Goal: Task Accomplishment & Management: Use online tool/utility

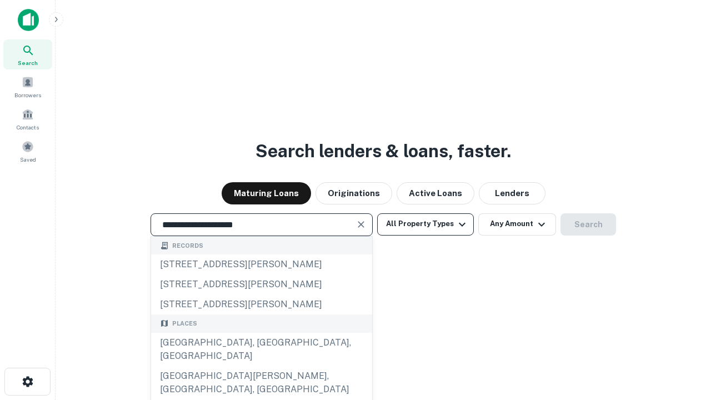
click at [261, 366] on div "[GEOGRAPHIC_DATA], [GEOGRAPHIC_DATA], [GEOGRAPHIC_DATA]" at bounding box center [261, 349] width 221 height 33
click at [426, 224] on button "All Property Types" at bounding box center [425, 224] width 97 height 22
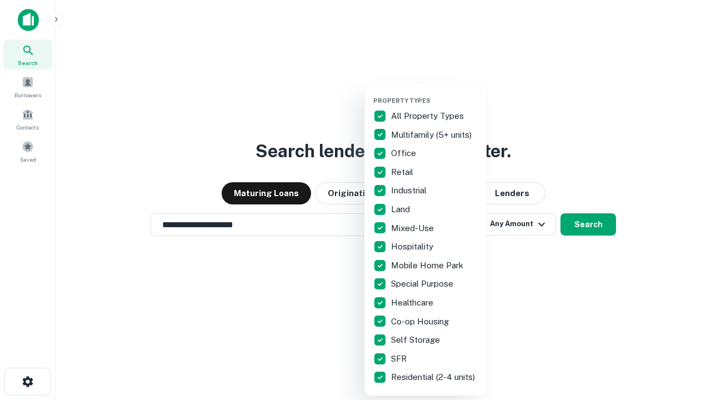
type input "**********"
click at [434, 93] on button "button" at bounding box center [434, 93] width 122 height 1
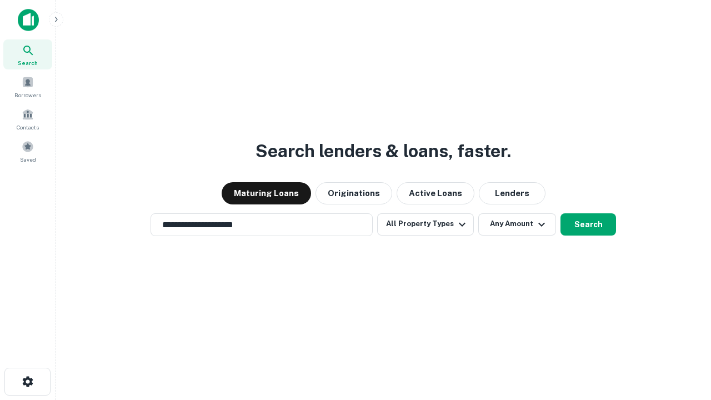
scroll to position [7, 134]
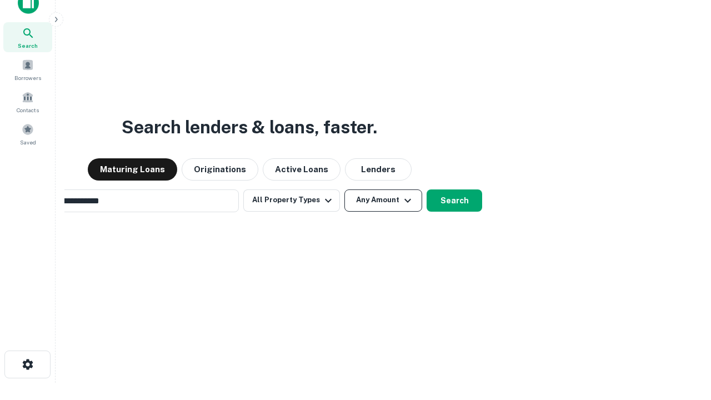
click at [344, 189] on button "Any Amount" at bounding box center [383, 200] width 78 height 22
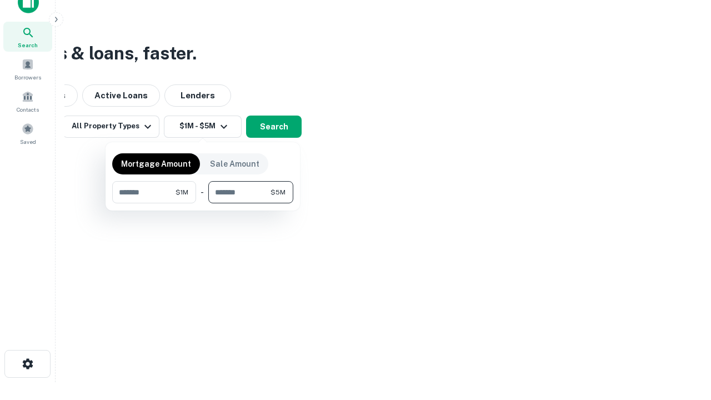
type input "*******"
click at [203, 203] on button "button" at bounding box center [202, 203] width 181 height 1
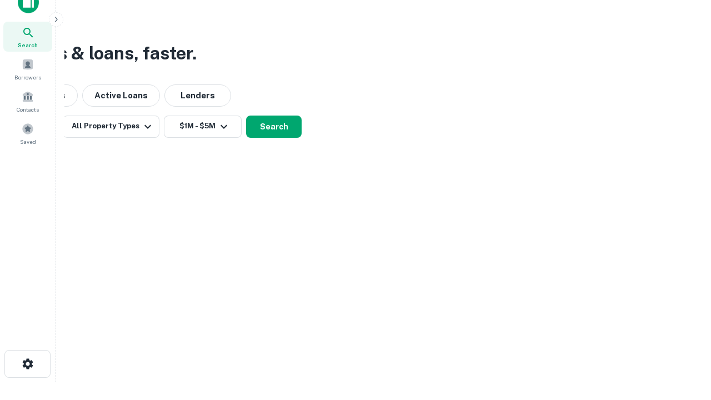
scroll to position [7, 205]
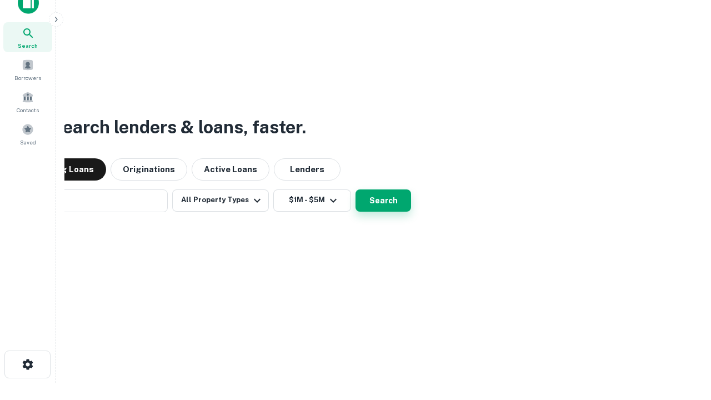
click at [356, 189] on button "Search" at bounding box center [384, 200] width 56 height 22
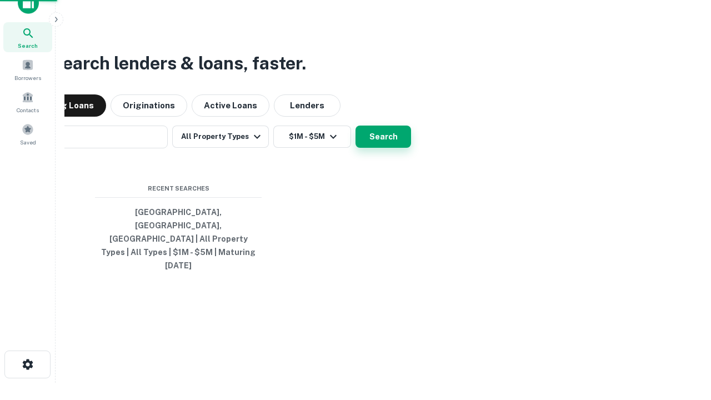
scroll to position [29, 314]
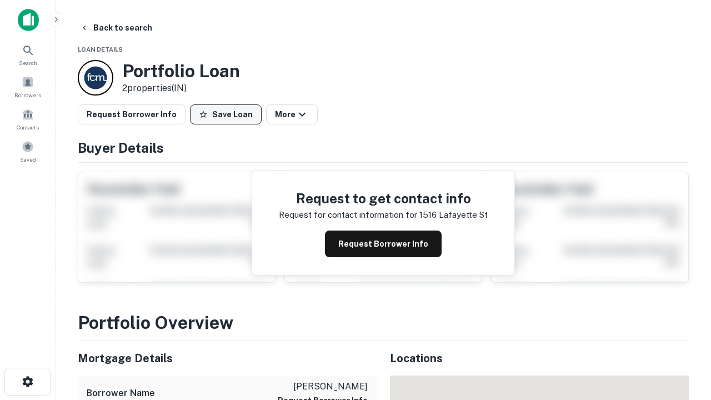
click at [226, 114] on button "Save Loan" at bounding box center [226, 114] width 72 height 20
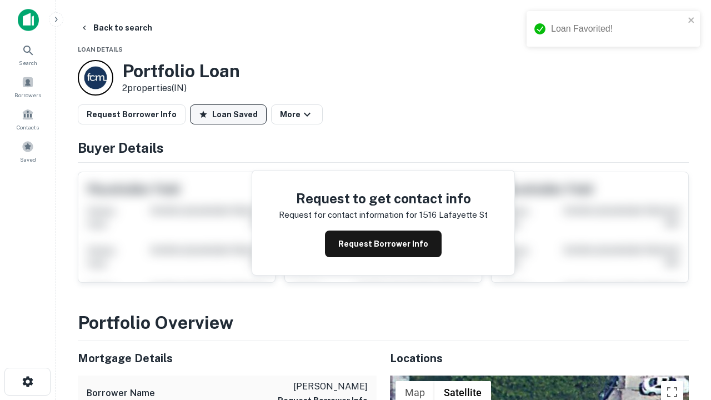
click at [228, 114] on button "Loan Saved" at bounding box center [228, 114] width 77 height 20
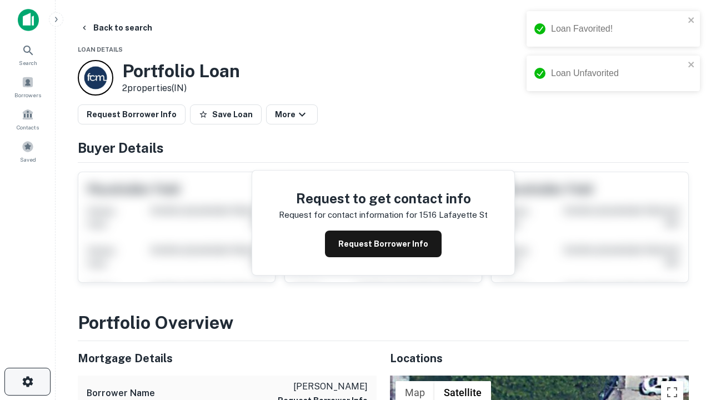
click at [27, 382] on icon "button" at bounding box center [27, 381] width 13 height 13
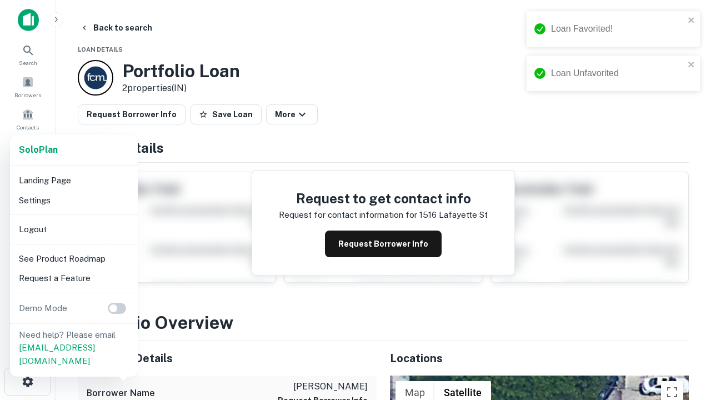
click at [73, 229] on li "Logout" at bounding box center [73, 229] width 119 height 20
